Goal: Navigation & Orientation: Find specific page/section

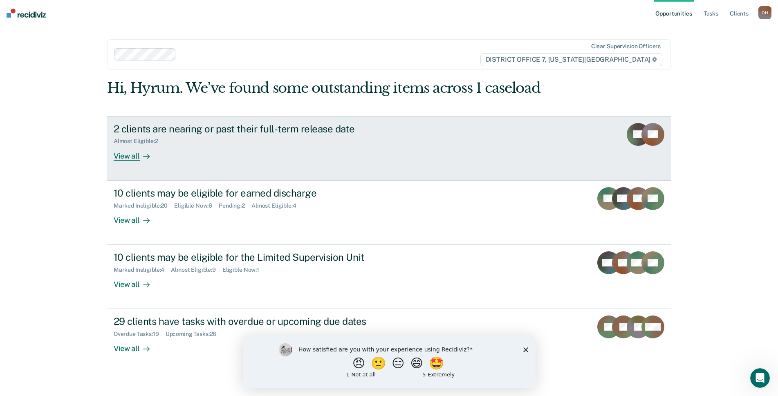
click at [127, 163] on link "2 clients are nearing or past their full-term release date Almost Eligible : 2 …" at bounding box center [389, 148] width 564 height 65
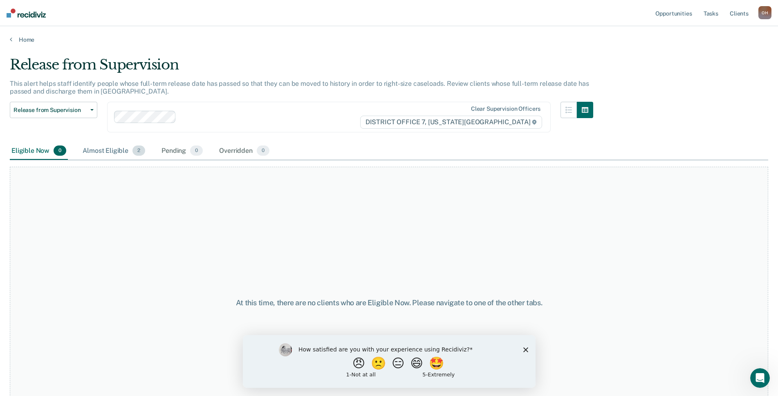
click at [102, 155] on div "Almost Eligible 2" at bounding box center [114, 151] width 66 height 18
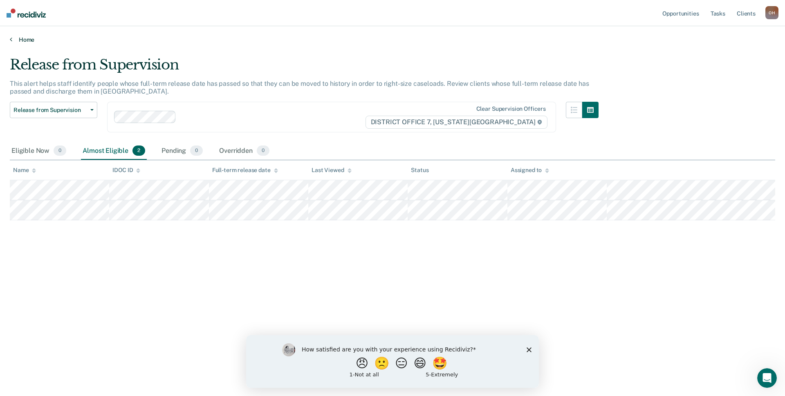
click at [19, 39] on link "Home" at bounding box center [392, 39] width 765 height 7
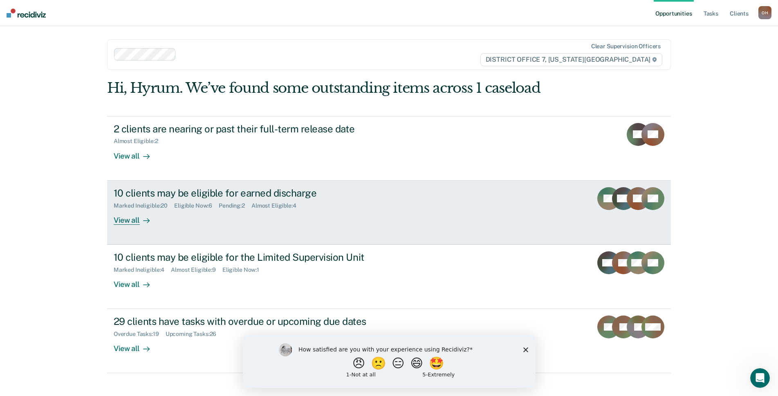
click at [177, 214] on div "10 clients may be eligible for earned discharge Marked Ineligible : 20 Eligible…" at bounding box center [267, 206] width 307 height 38
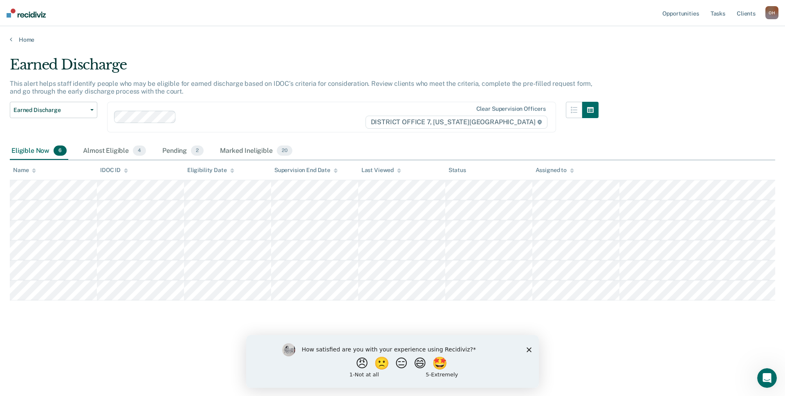
drag, startPoint x: 113, startPoint y: 152, endPoint x: 39, endPoint y: 144, distance: 74.5
click at [113, 152] on div "Almost Eligible 4" at bounding box center [114, 151] width 66 height 18
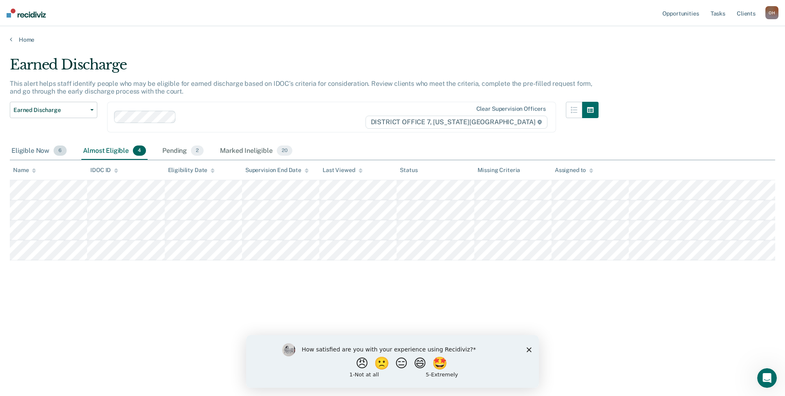
click at [26, 154] on div "Eligible Now 6" at bounding box center [39, 151] width 58 height 18
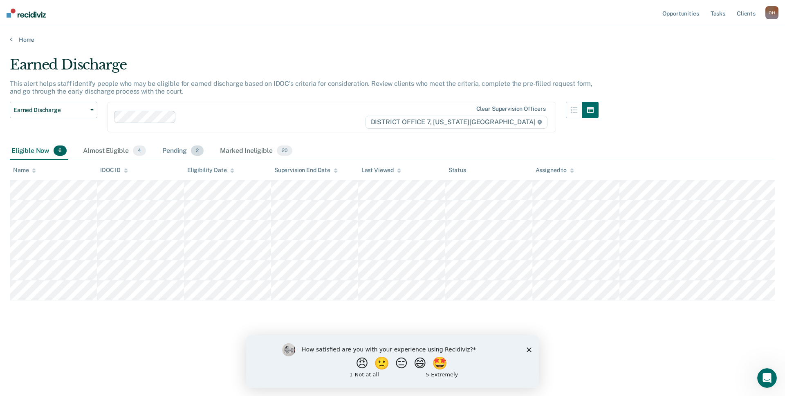
click at [179, 156] on div "Pending 2" at bounding box center [183, 151] width 45 height 18
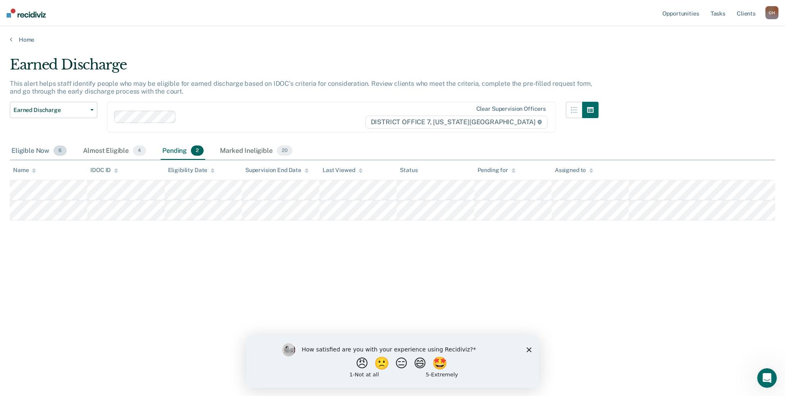
click at [57, 157] on div "Eligible Now 6" at bounding box center [39, 151] width 58 height 18
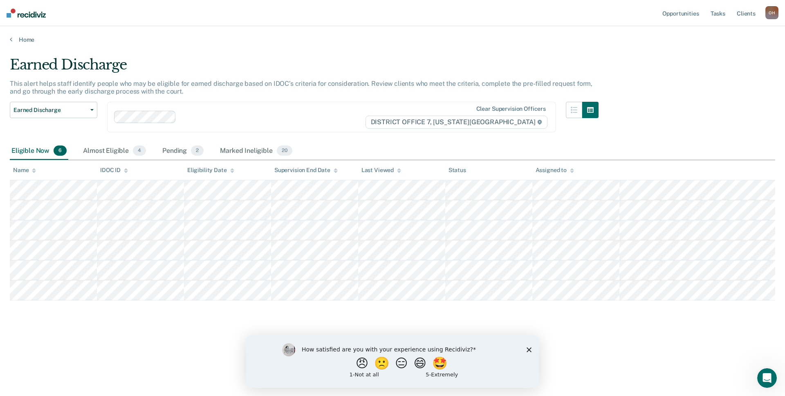
click at [12, 36] on div "Home" at bounding box center [392, 34] width 785 height 17
click at [13, 39] on link "Home" at bounding box center [392, 39] width 765 height 7
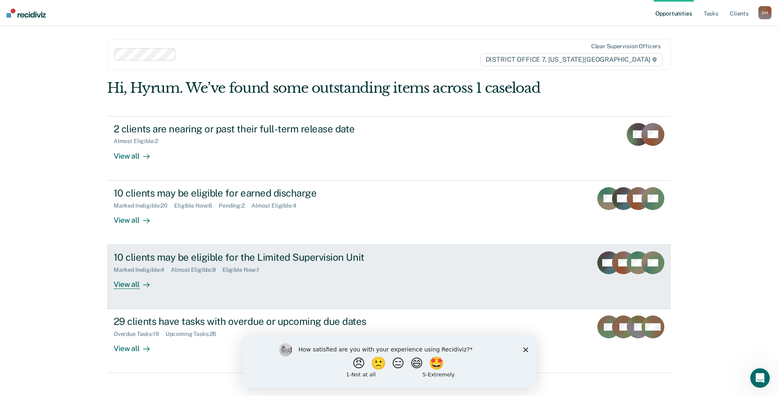
click at [176, 263] on div "Marked Ineligible : 4 Almost Eligible : 9 Eligible Now : 1" at bounding box center [257, 268] width 287 height 10
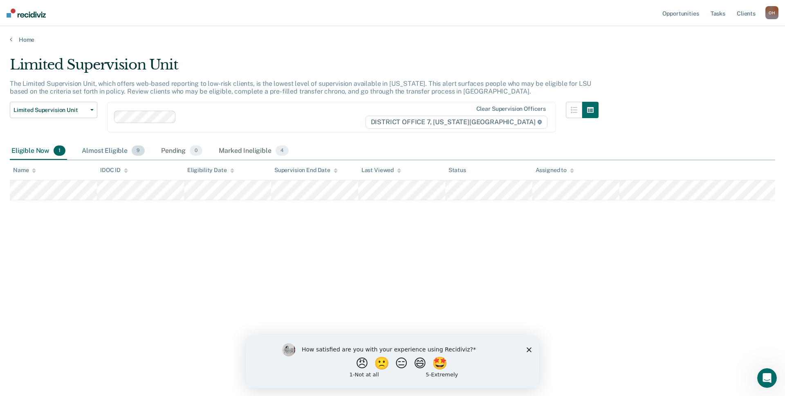
click at [117, 156] on div "Almost Eligible 9" at bounding box center [113, 151] width 66 height 18
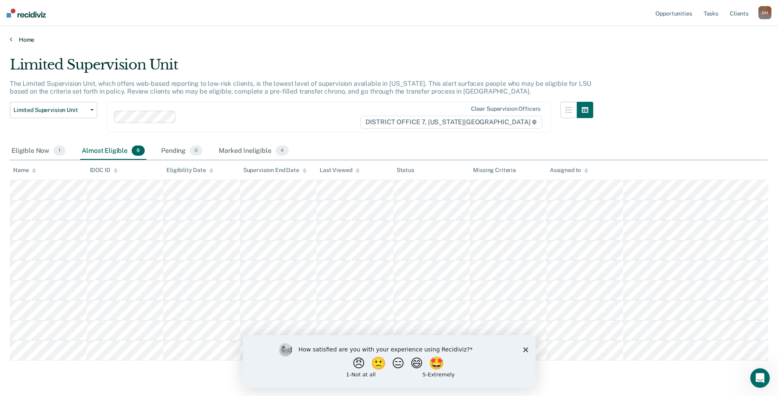
click at [20, 37] on link "Home" at bounding box center [389, 39] width 758 height 7
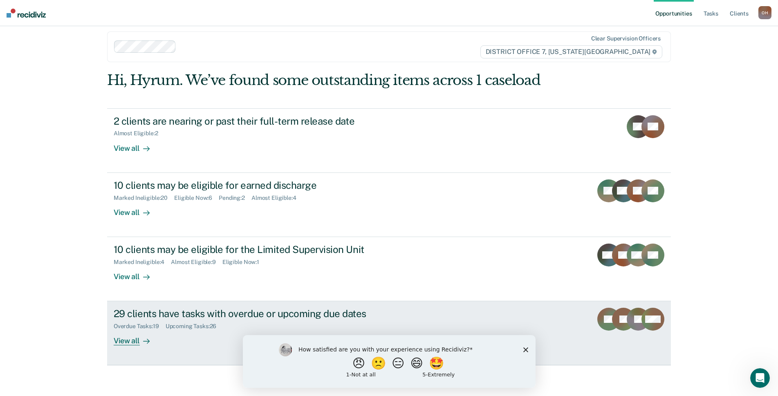
scroll to position [10, 0]
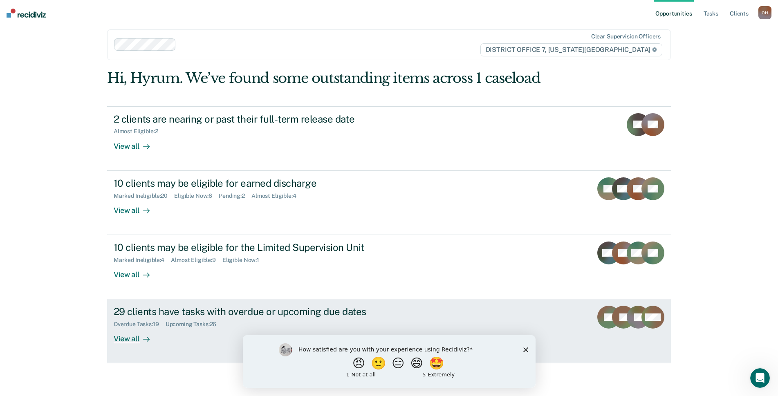
click at [152, 320] on div "Overdue Tasks : 19 Upcoming Tasks : 26" at bounding box center [257, 323] width 287 height 10
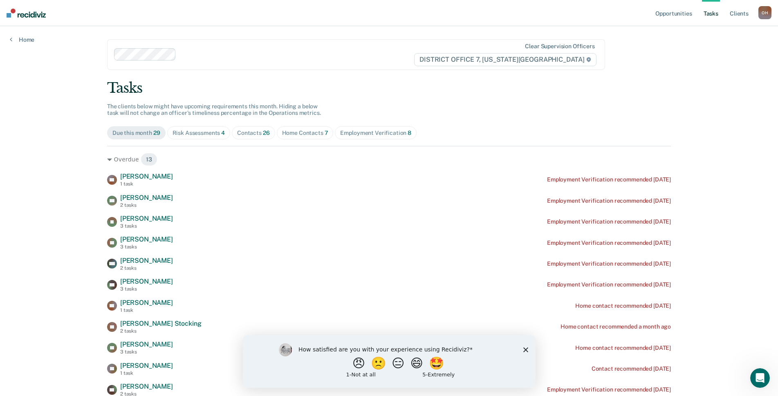
click at [199, 139] on span "Risk Assessments 4" at bounding box center [198, 132] width 63 height 13
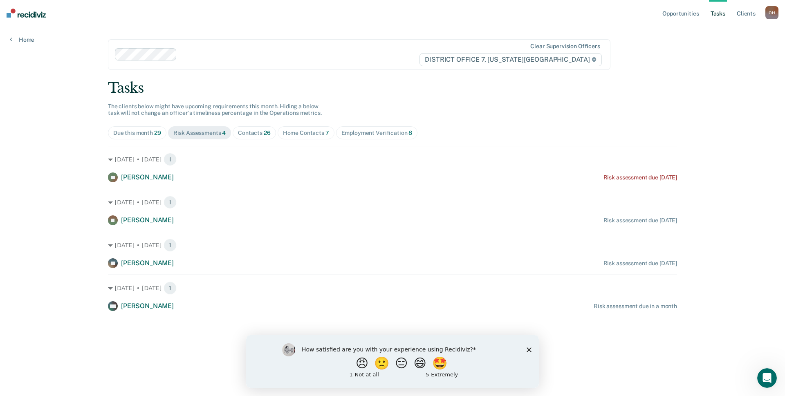
click at [254, 140] on div "Tasks The clients below might have upcoming requirements this month. Hiding a b…" at bounding box center [392, 195] width 569 height 231
click at [254, 139] on span "Contacts 26" at bounding box center [254, 132] width 43 height 13
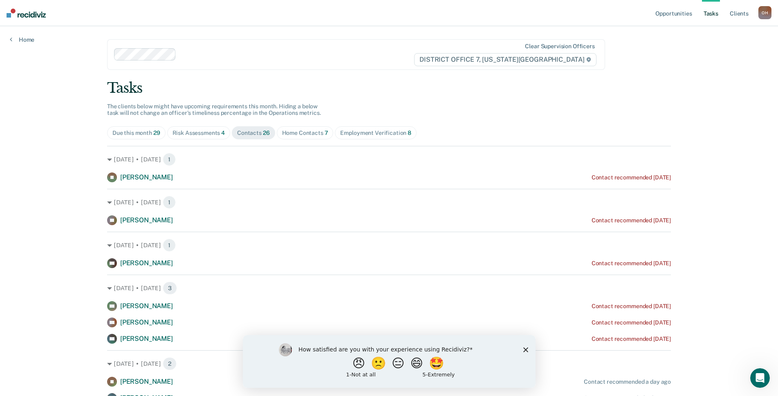
click at [296, 130] on div "Home Contacts 7" at bounding box center [305, 133] width 46 height 7
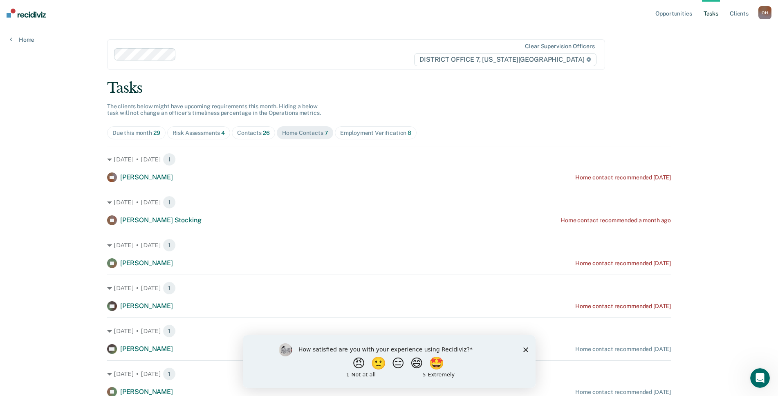
click at [365, 132] on div "Employment Verification 8" at bounding box center [375, 133] width 71 height 7
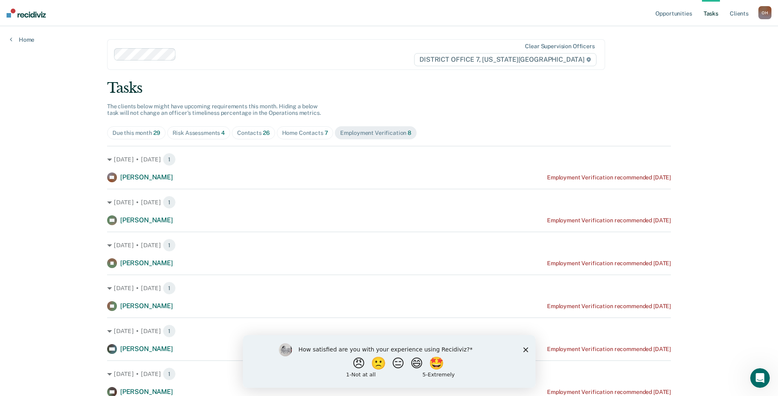
click at [125, 132] on div "Due this month 29" at bounding box center [136, 133] width 48 height 7
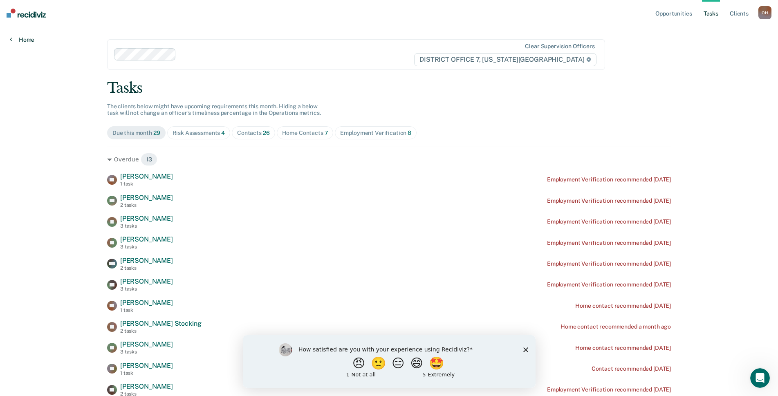
click at [15, 37] on link "Home" at bounding box center [22, 39] width 25 height 7
